Goal: Contribute content: Contribute content

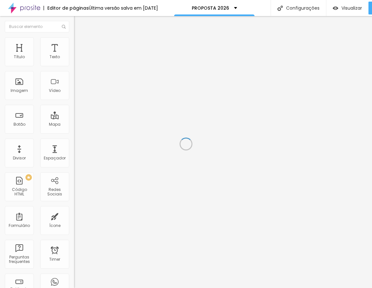
scroll to position [5, 0]
click at [74, 55] on span "Trocar imagem" at bounding box center [91, 52] width 35 height 5
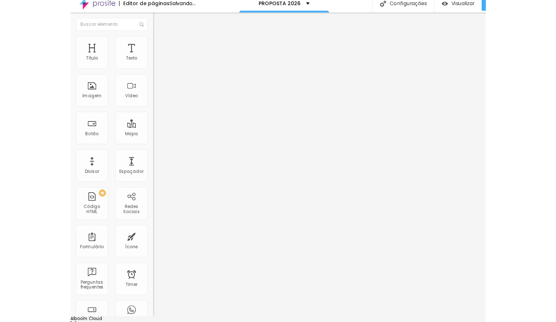
scroll to position [0, 0]
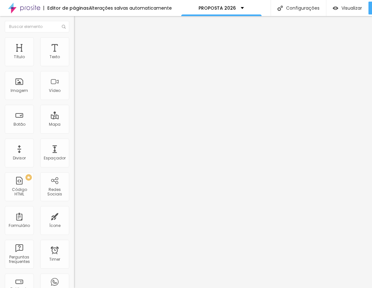
click at [74, 55] on span "Trocar imagem" at bounding box center [91, 52] width 35 height 5
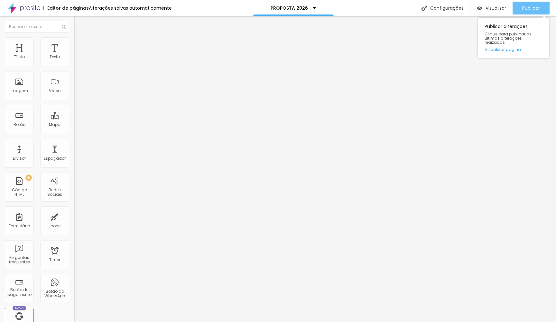
click at [372, 10] on span "Publicar" at bounding box center [531, 7] width 18 height 5
click at [79, 22] on img "button" at bounding box center [81, 23] width 5 height 5
click at [74, 55] on span "Trocar imagem" at bounding box center [91, 52] width 35 height 5
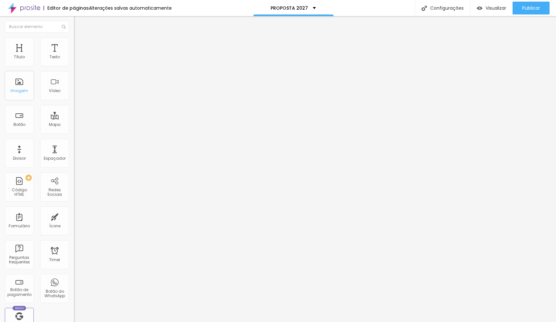
click at [25, 93] on div "Imagem" at bounding box center [19, 91] width 17 height 5
click at [23, 83] on div "Imagem" at bounding box center [19, 85] width 29 height 29
click at [22, 87] on div "Imagem" at bounding box center [19, 85] width 29 height 29
click at [74, 55] on span "Trocar imagem" at bounding box center [91, 52] width 35 height 5
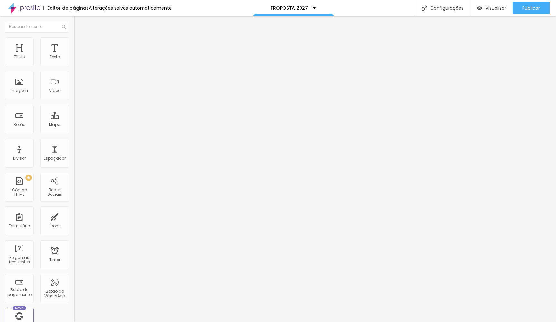
click at [74, 55] on span "Trocar imagem" at bounding box center [91, 52] width 35 height 5
click at [23, 89] on div "Imagem" at bounding box center [19, 85] width 29 height 29
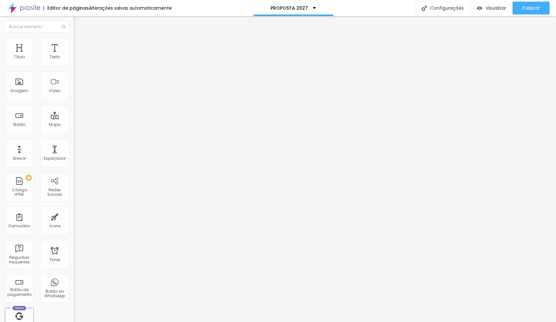
click at [74, 55] on span "Trocar imagem" at bounding box center [91, 52] width 35 height 5
click at [74, 55] on div "Trocar imagem" at bounding box center [111, 52] width 74 height 5
click at [74, 55] on span "Trocar imagem" at bounding box center [91, 52] width 35 height 5
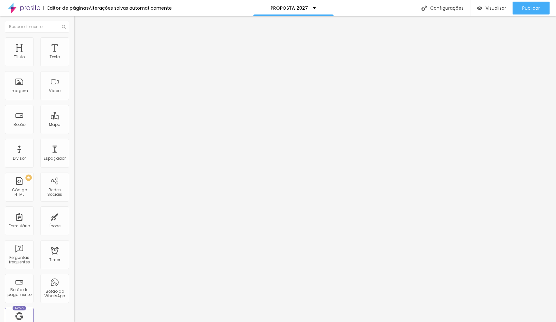
click at [19, 91] on div "Imagem" at bounding box center [19, 91] width 17 height 5
click at [74, 55] on span "Trocar imagem" at bounding box center [91, 52] width 35 height 5
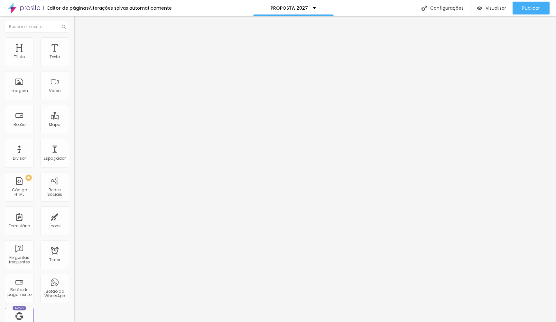
click at [74, 55] on span "Trocar imagem" at bounding box center [91, 52] width 35 height 5
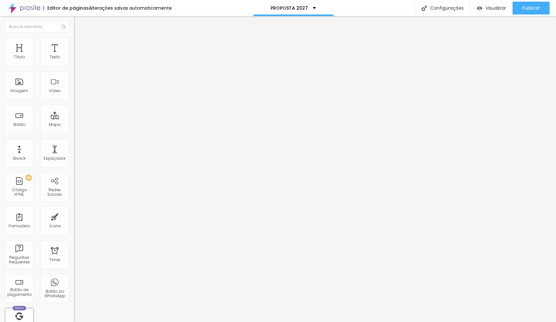
click at [74, 55] on span "Trocar imagem" at bounding box center [91, 52] width 35 height 5
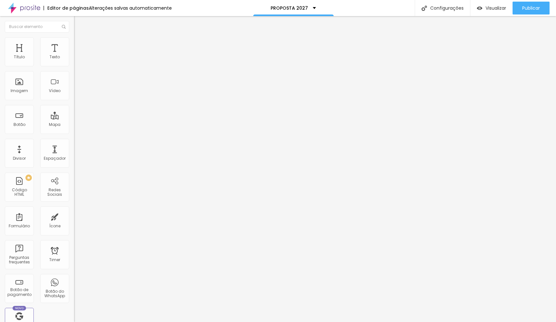
click at [74, 54] on img at bounding box center [76, 52] width 4 height 4
click at [74, 55] on span "Trocar imagem" at bounding box center [91, 52] width 35 height 5
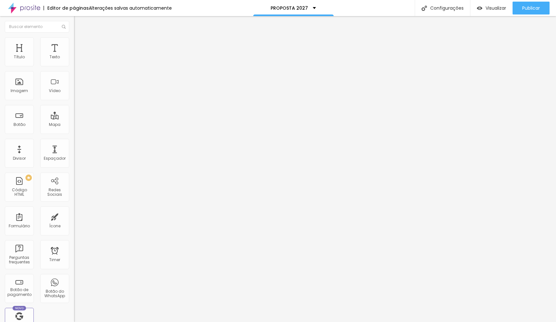
click at [74, 55] on span "Trocar imagem" at bounding box center [91, 52] width 35 height 5
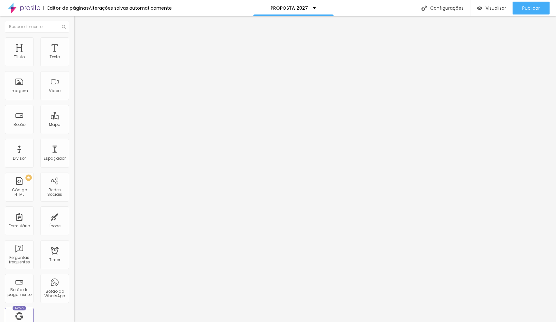
click at [74, 55] on span "Trocar imagem" at bounding box center [91, 52] width 35 height 5
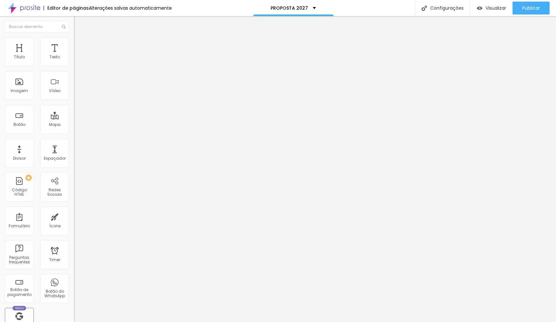
click at [74, 55] on span "Trocar imagem" at bounding box center [91, 52] width 35 height 5
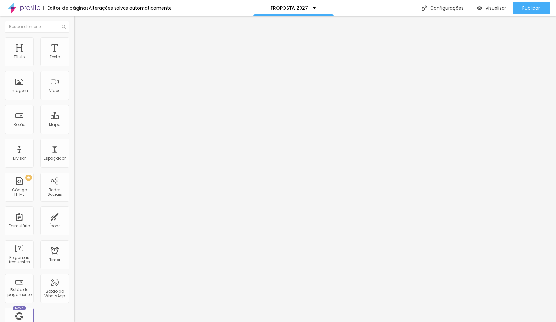
click at [109, 55] on span at bounding box center [111, 52] width 4 height 5
click at [109, 54] on img at bounding box center [111, 52] width 4 height 4
click at [109, 55] on span at bounding box center [111, 52] width 4 height 5
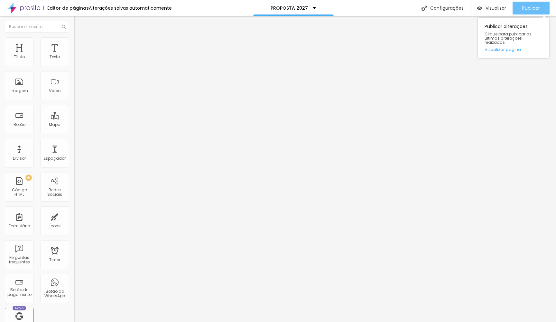
click at [532, 10] on span "Publicar" at bounding box center [531, 7] width 18 height 5
click at [540, 5] on button "Publicar" at bounding box center [531, 8] width 37 height 13
click at [74, 55] on span "Adicionar imagem" at bounding box center [95, 52] width 42 height 5
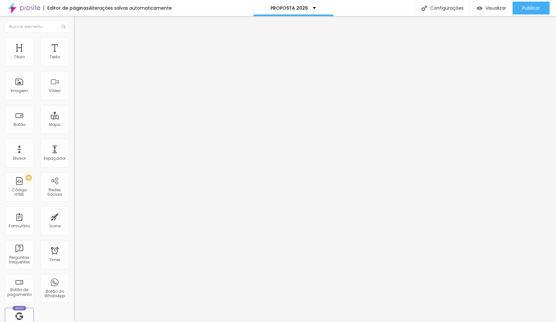
click at [20, 91] on div "Imagem" at bounding box center [19, 91] width 17 height 5
click at [74, 55] on span "Adicionar imagem" at bounding box center [95, 52] width 42 height 5
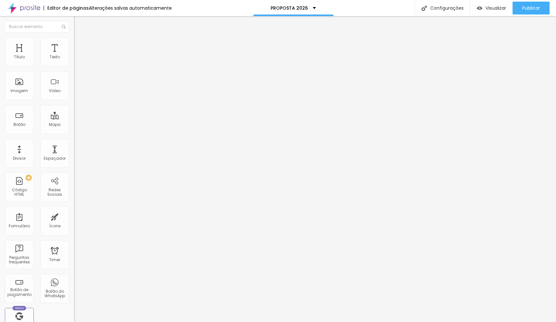
click at [79, 24] on img "button" at bounding box center [81, 23] width 5 height 5
click at [74, 55] on span "Trocar imagem" at bounding box center [91, 52] width 35 height 5
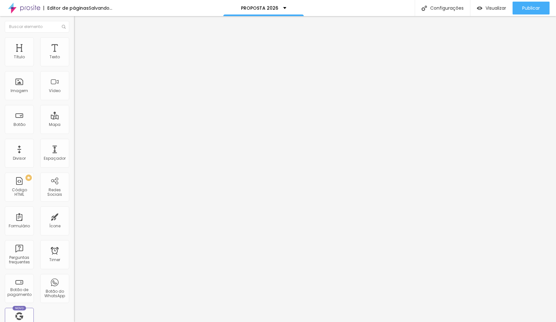
click at [74, 55] on span "Trocar imagem" at bounding box center [91, 52] width 35 height 5
click at [74, 54] on img at bounding box center [76, 52] width 4 height 4
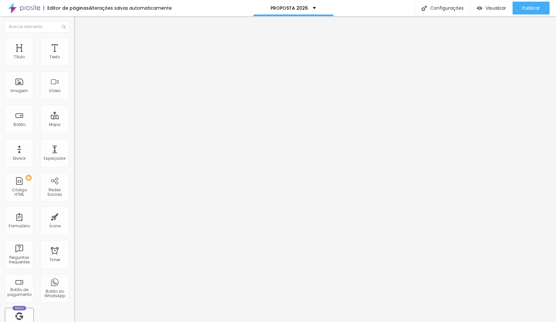
click at [74, 55] on span "Adicionar imagem" at bounding box center [95, 52] width 42 height 5
click at [533, 10] on span "Publicar" at bounding box center [531, 7] width 18 height 5
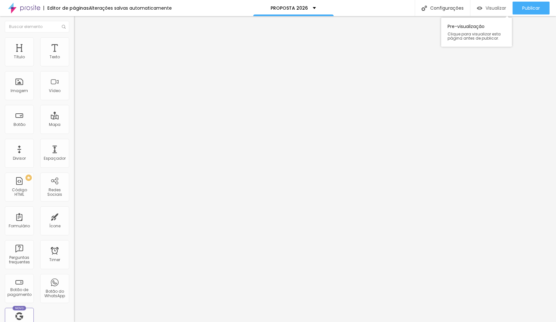
click at [490, 10] on span "Visualizar" at bounding box center [496, 7] width 21 height 5
